Goal: Information Seeking & Learning: Check status

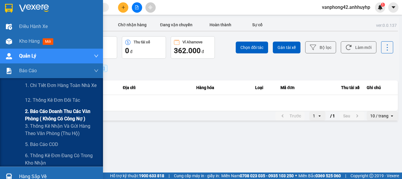
click at [41, 116] on span "2. Báo cáo doanh thu các văn phòng ( không có công nợ )" at bounding box center [62, 114] width 74 height 15
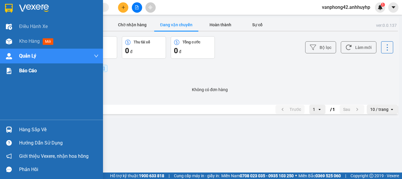
click at [30, 72] on span "Báo cáo" at bounding box center [28, 70] width 18 height 7
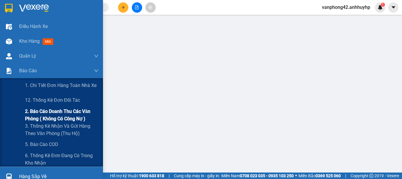
click at [37, 115] on span "2. Báo cáo doanh thu các văn phòng ( không có công nợ )" at bounding box center [62, 114] width 74 height 15
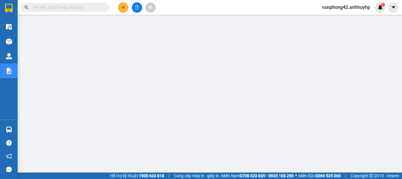
scroll to position [29, 0]
